Goal: Find specific page/section: Find specific page/section

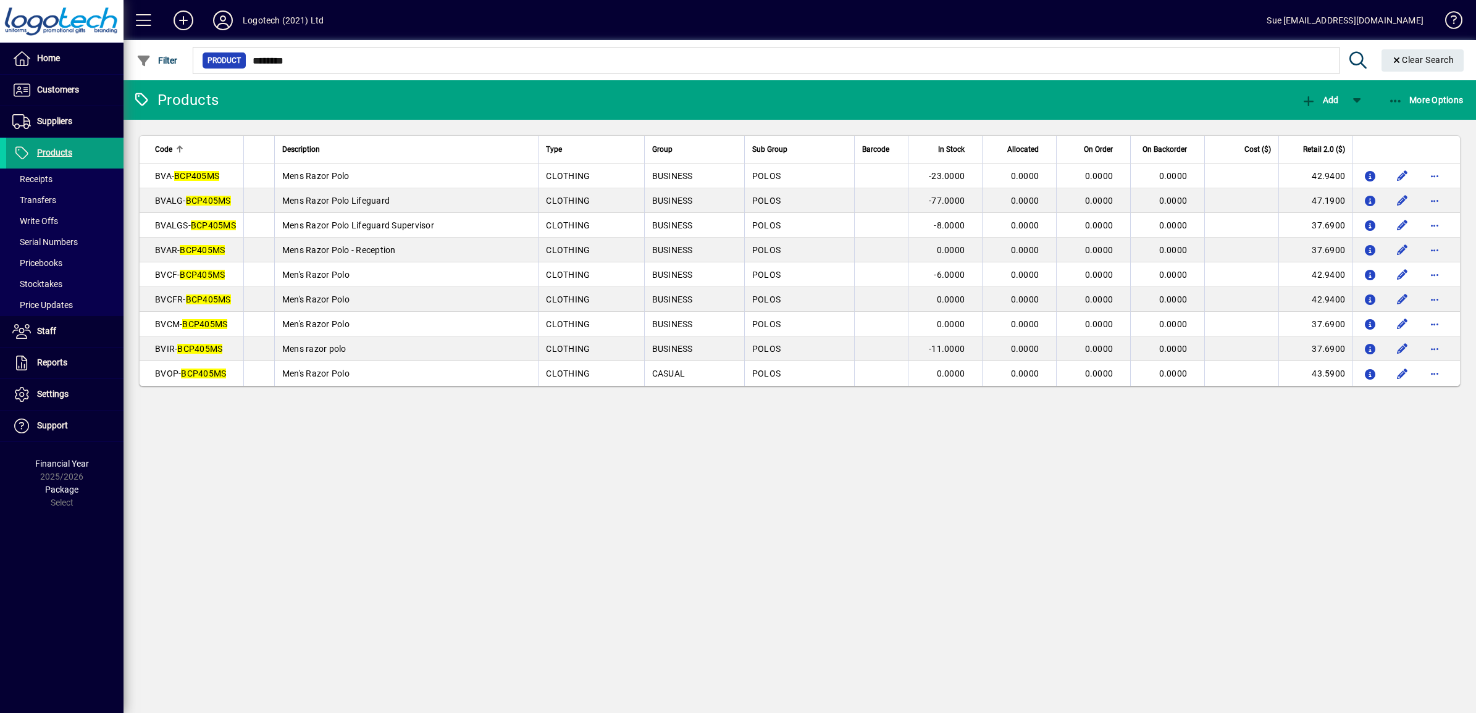
drag, startPoint x: 321, startPoint y: 60, endPoint x: 245, endPoint y: 54, distance: 76.8
click at [245, 54] on div "Product ********" at bounding box center [766, 60] width 1128 height 17
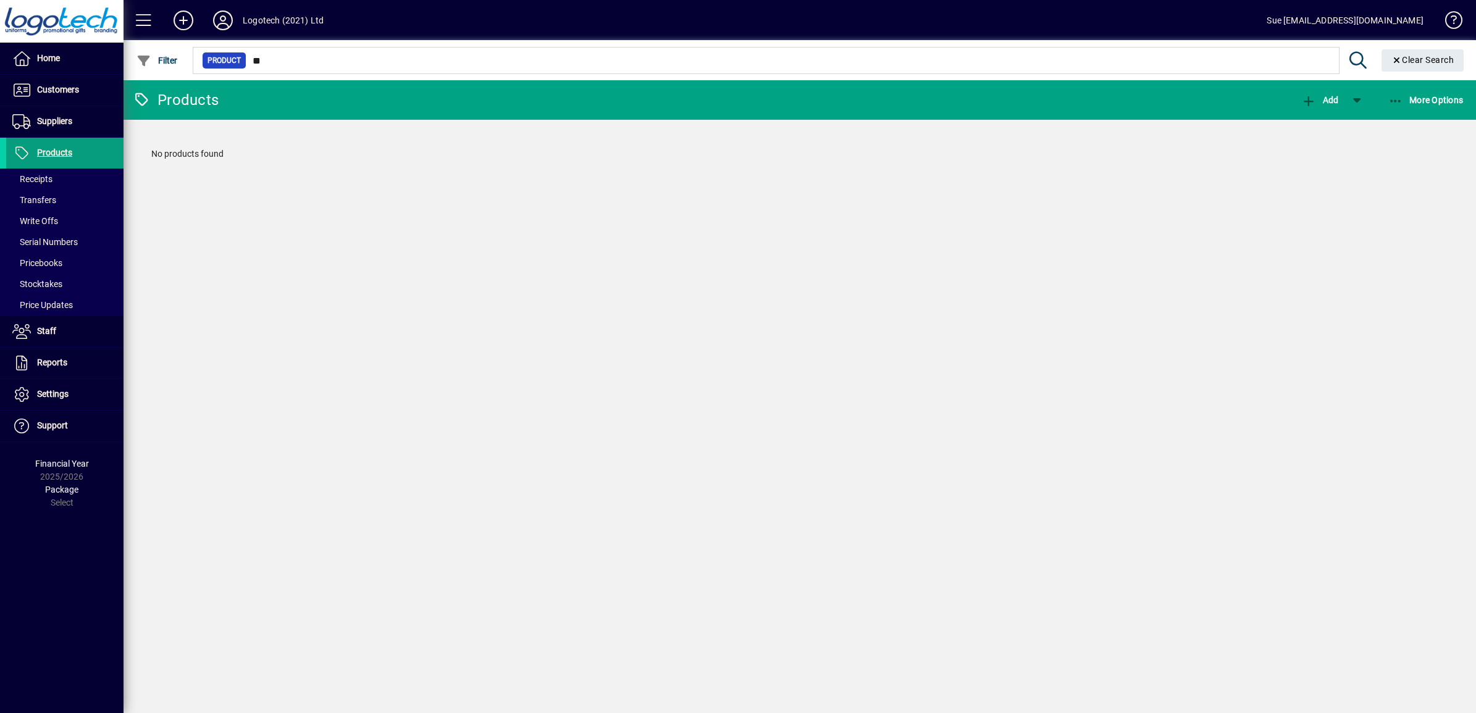
type input "*"
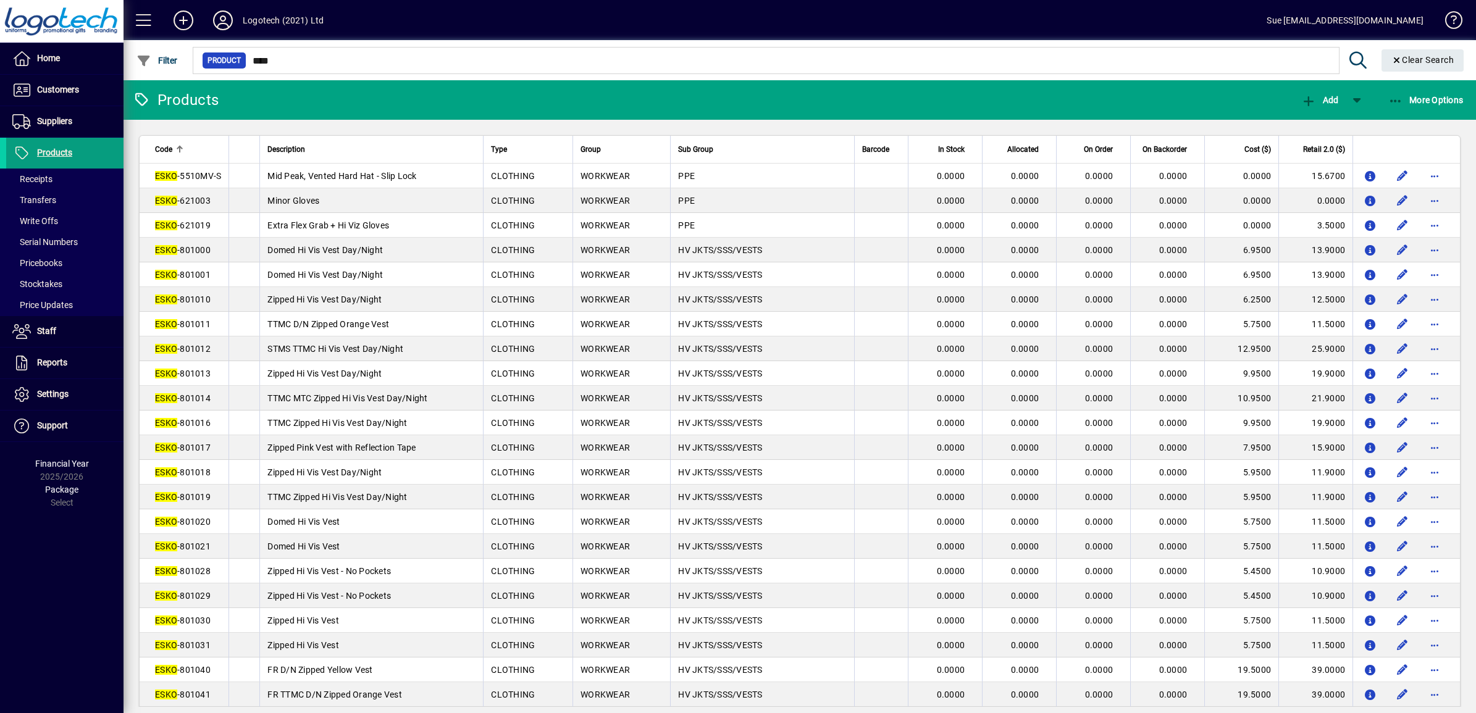
type input "****"
